Goal: Information Seeking & Learning: Learn about a topic

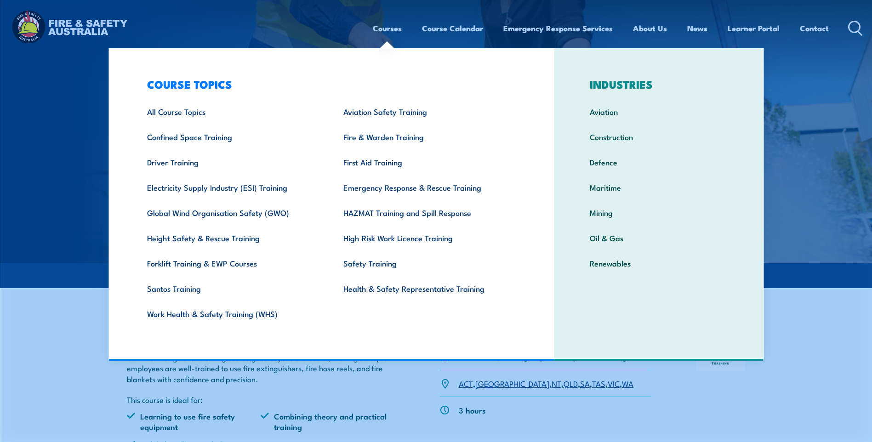
click at [387, 29] on link "Courses" at bounding box center [387, 28] width 29 height 24
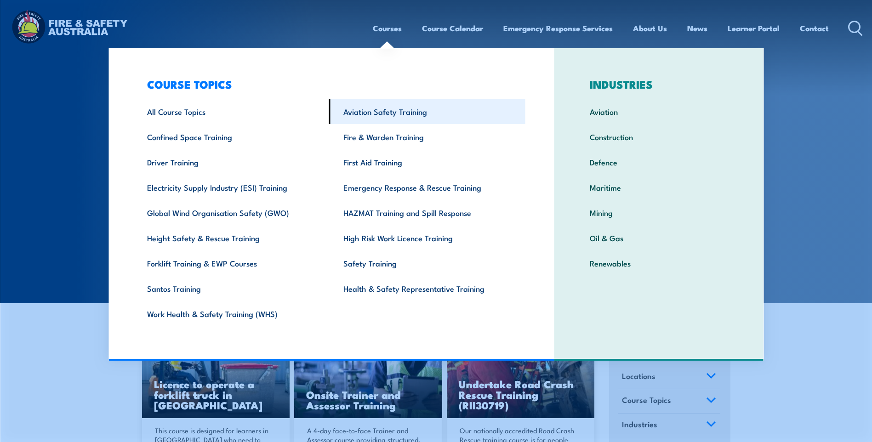
click at [372, 113] on link "Aviation Safety Training" at bounding box center [427, 111] width 196 height 25
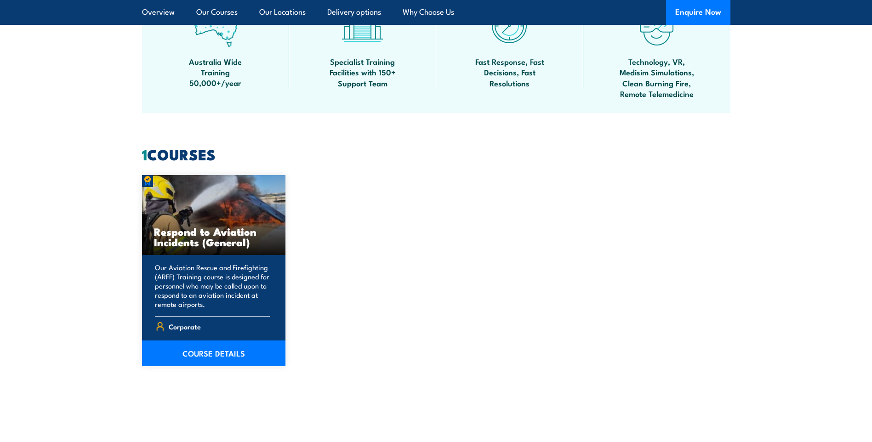
scroll to position [644, 0]
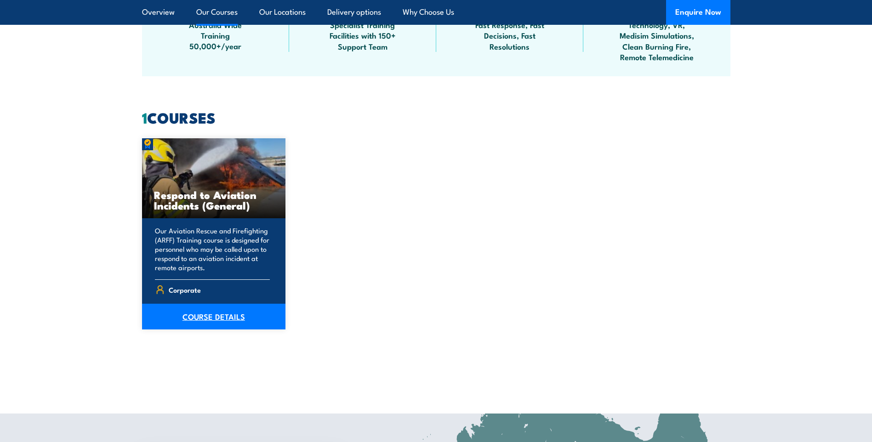
click at [193, 311] on link "COURSE DETAILS" at bounding box center [214, 317] width 144 height 26
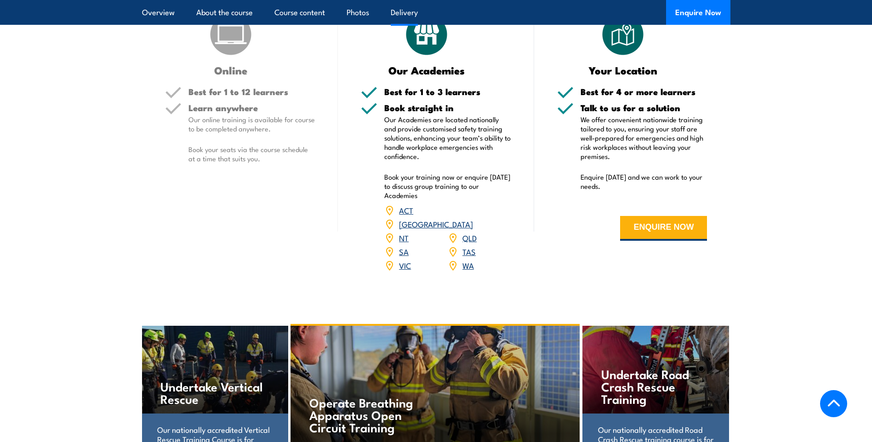
scroll to position [1379, 0]
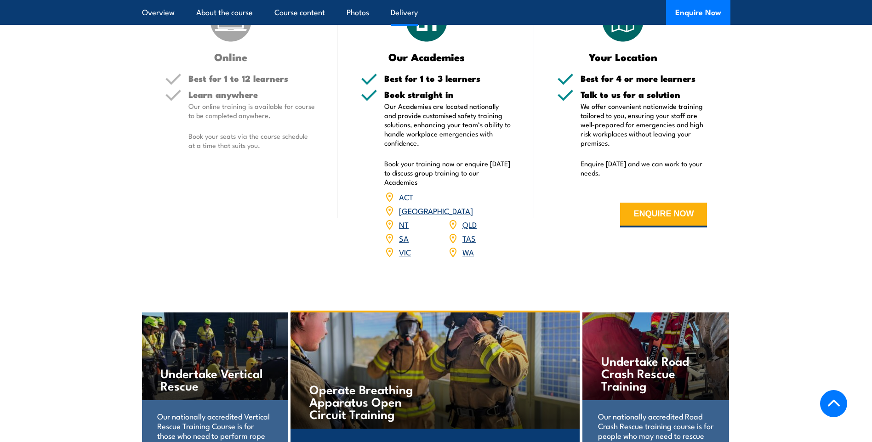
click at [402, 257] on link "VIC" at bounding box center [405, 251] width 12 height 11
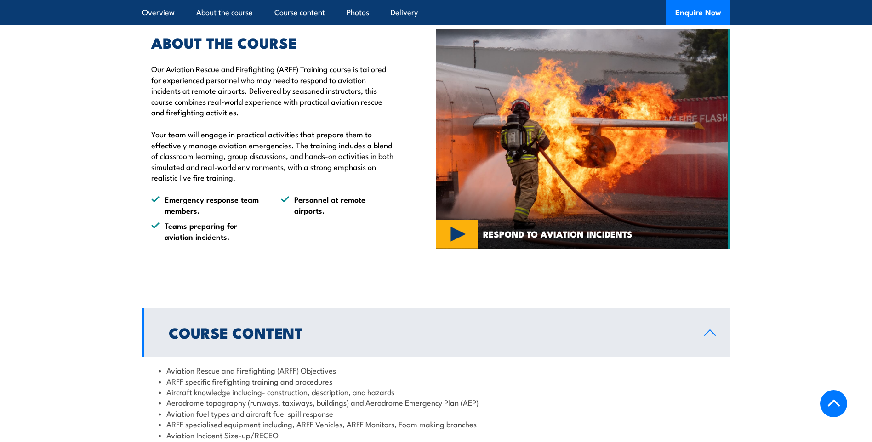
scroll to position [506, 0]
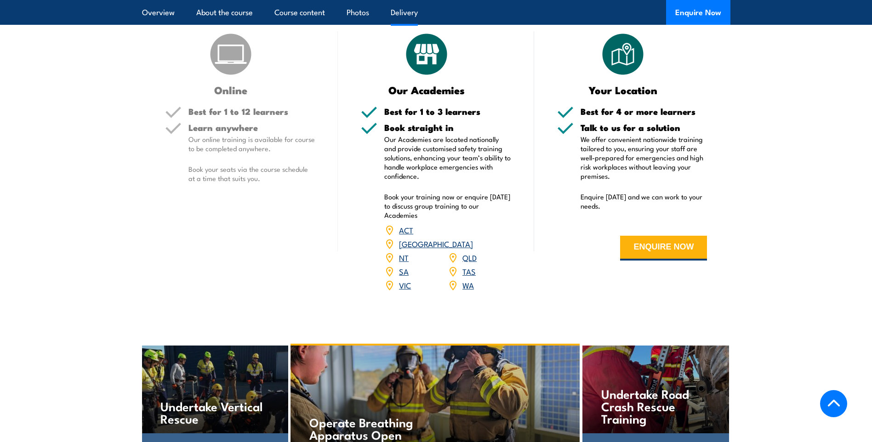
scroll to position [1379, 0]
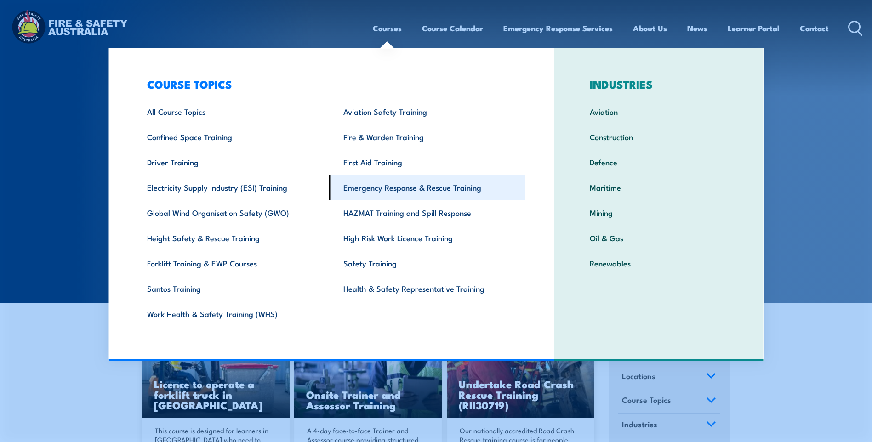
click at [406, 187] on link "Emergency Response & Rescue Training" at bounding box center [427, 187] width 196 height 25
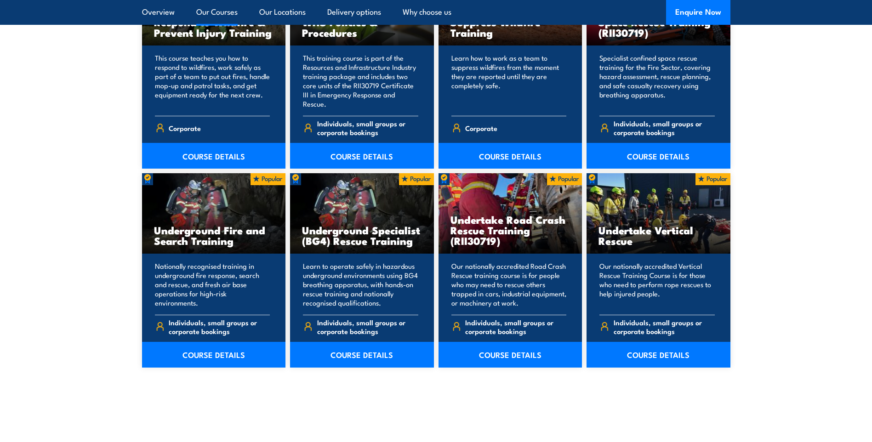
scroll to position [1609, 0]
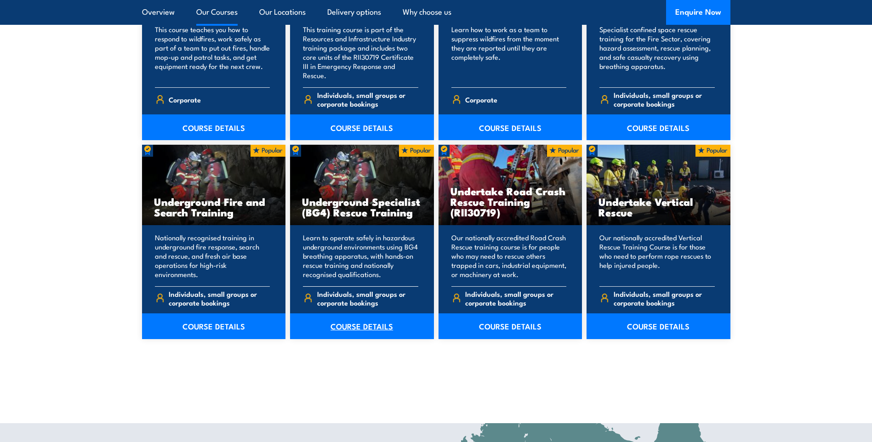
click at [343, 314] on link "COURSE DETAILS" at bounding box center [362, 327] width 144 height 26
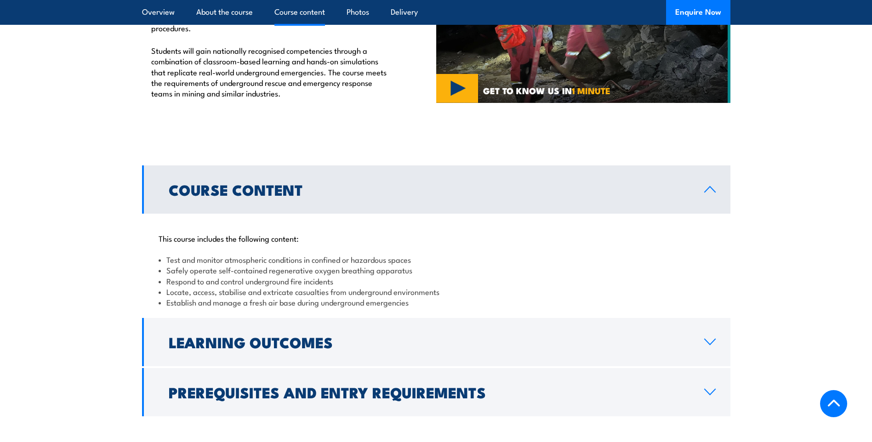
scroll to position [736, 0]
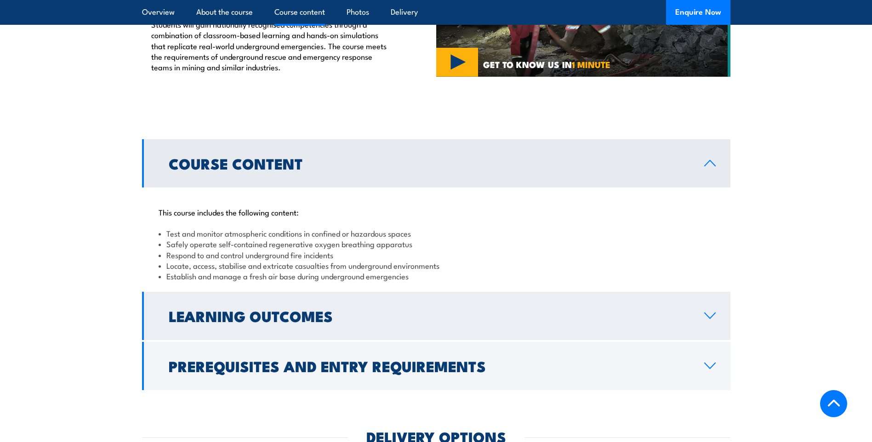
click at [307, 309] on h2 "Learning Outcomes" at bounding box center [429, 315] width 521 height 13
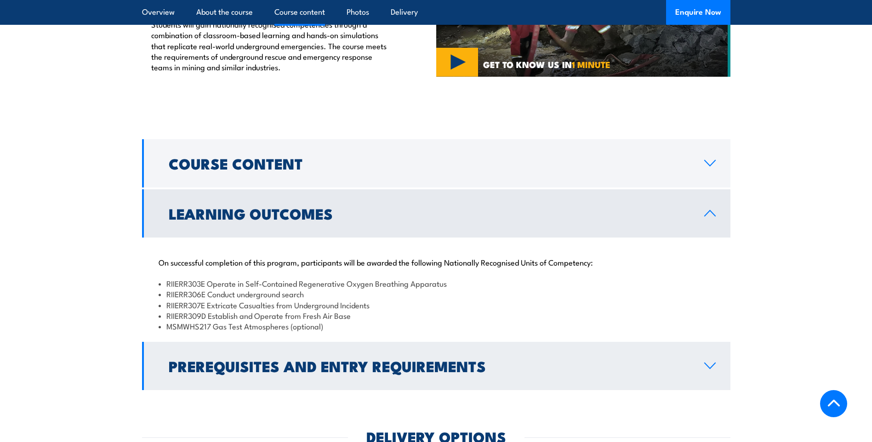
click at [253, 360] on h2 "Prerequisites and Entry Requirements" at bounding box center [429, 366] width 521 height 13
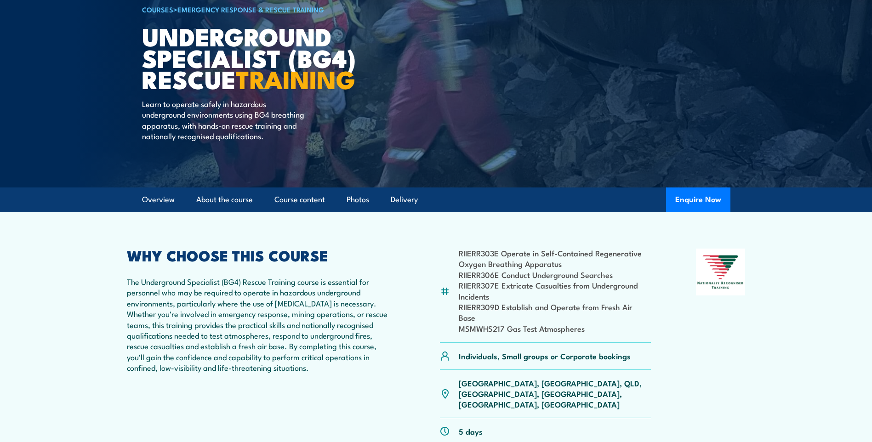
scroll to position [138, 0]
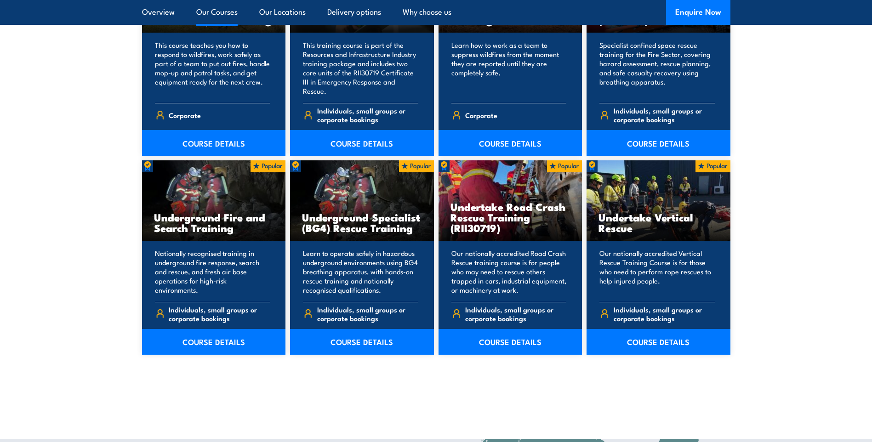
scroll to position [1609, 0]
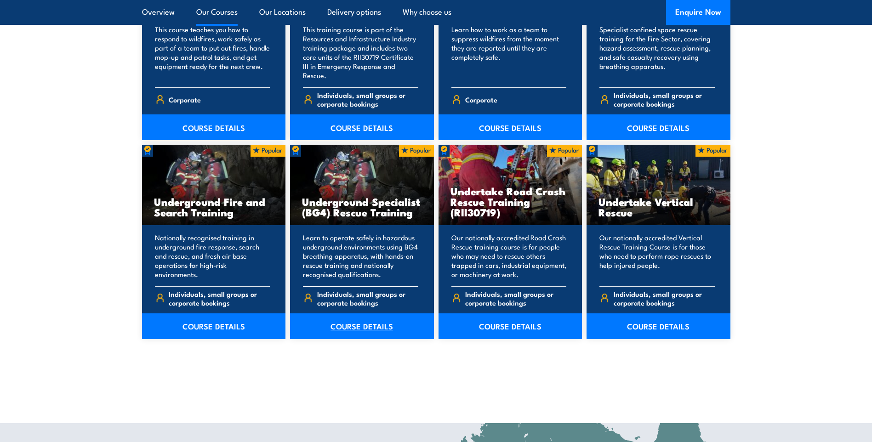
click at [367, 318] on link "COURSE DETAILS" at bounding box center [362, 327] width 144 height 26
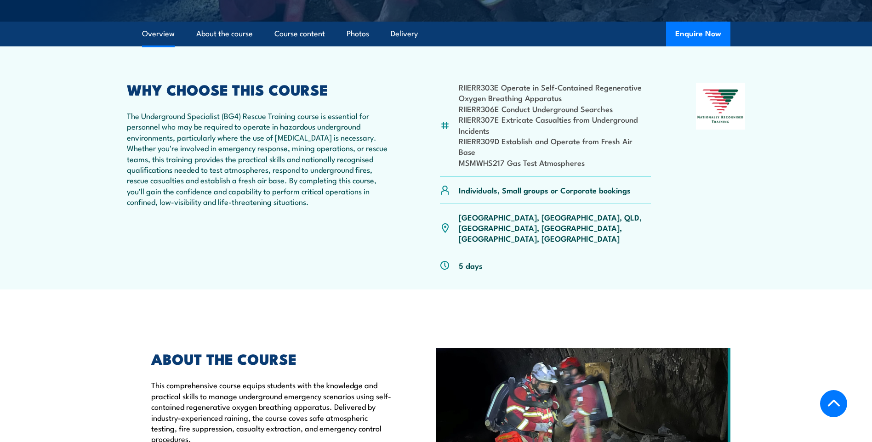
scroll to position [230, 0]
